Goal: Information Seeking & Learning: Learn about a topic

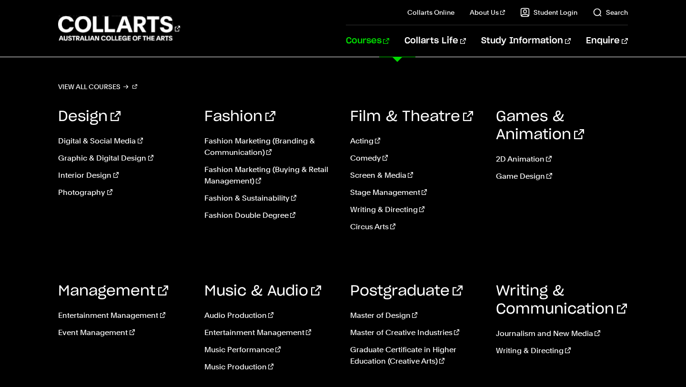
click at [385, 41] on link "Courses" at bounding box center [367, 40] width 43 height 31
click at [87, 192] on link "Photography" at bounding box center [124, 192] width 132 height 11
